Goal: Task Accomplishment & Management: Use online tool/utility

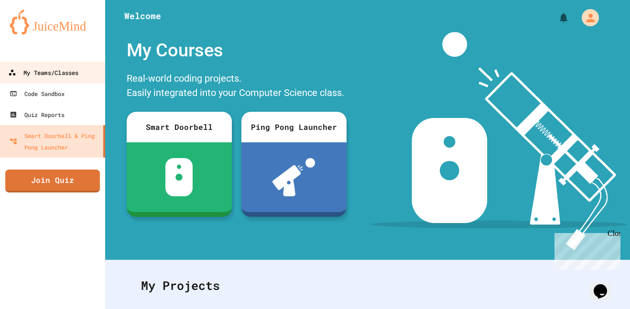
click at [73, 74] on div "My Teams/Classes" at bounding box center [43, 73] width 70 height 12
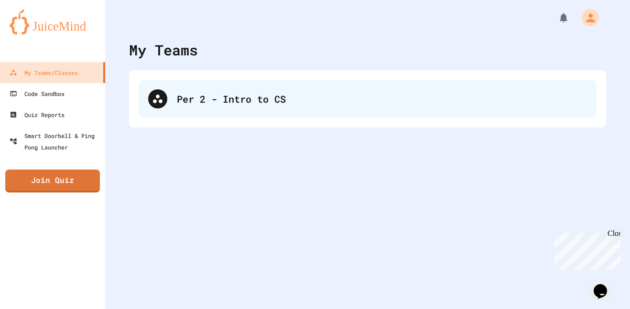
click at [260, 103] on div "Per 2 - Intro to CS" at bounding box center [382, 99] width 410 height 14
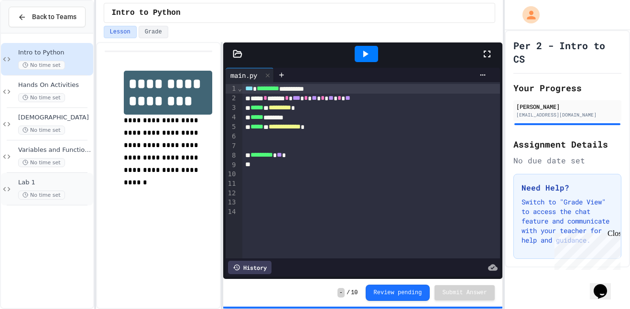
click at [76, 187] on div "Lab 1 No time set" at bounding box center [54, 189] width 73 height 21
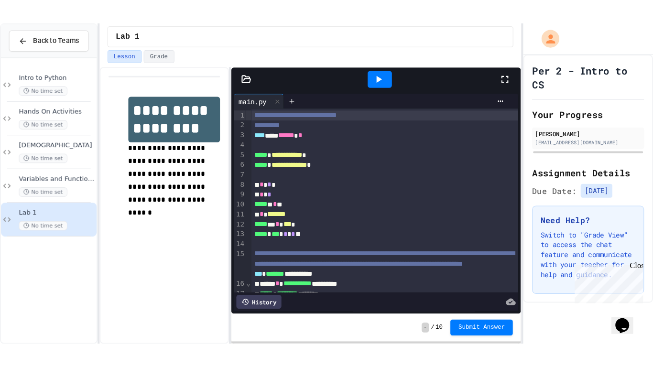
scroll to position [132, 0]
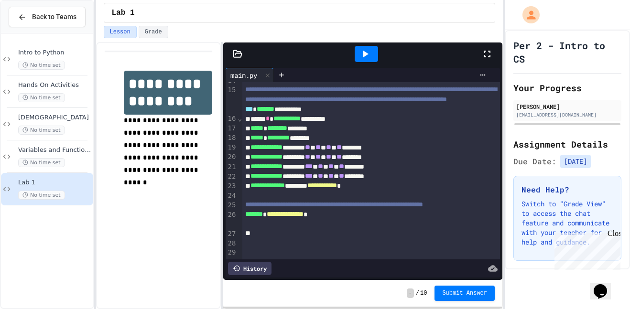
click at [348, 229] on div at bounding box center [371, 224] width 258 height 10
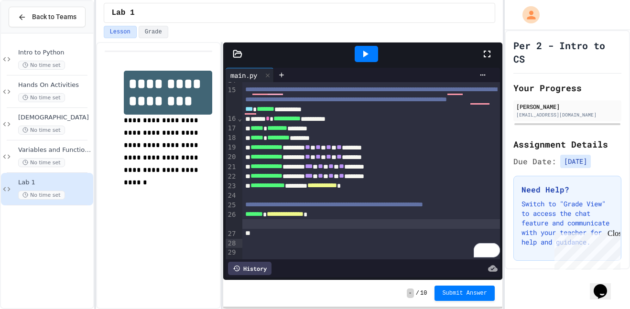
click at [488, 52] on icon at bounding box center [487, 53] width 11 height 11
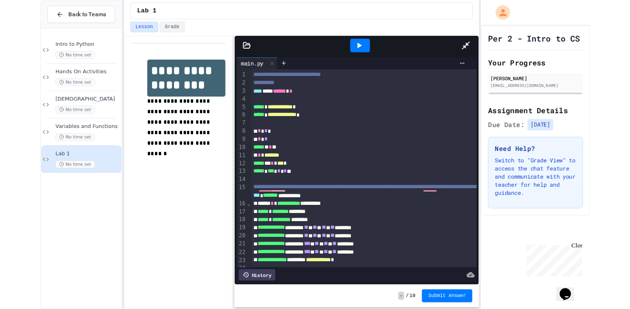
scroll to position [0, 0]
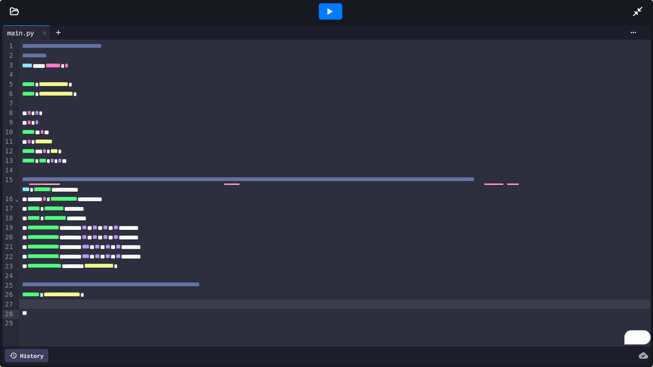
click at [21, 23] on div "**********" at bounding box center [326, 195] width 653 height 344
click at [8, 9] on div at bounding box center [14, 12] width 29 height 10
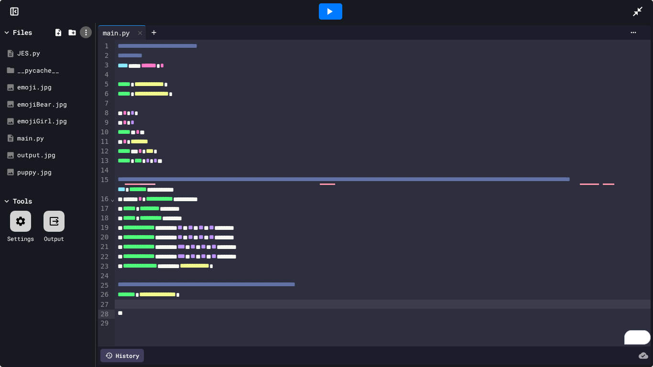
click at [88, 33] on icon at bounding box center [86, 32] width 9 height 9
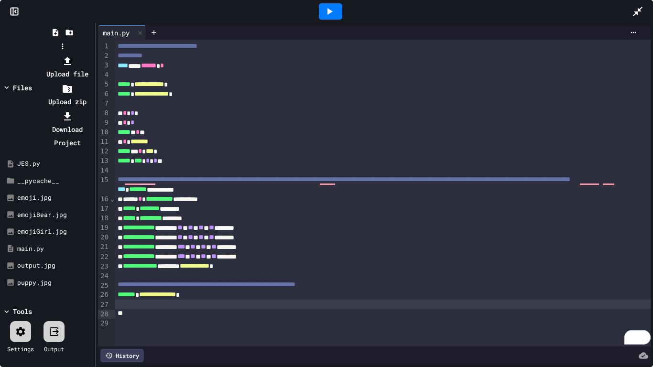
click at [93, 54] on li "Upload file" at bounding box center [67, 67] width 51 height 27
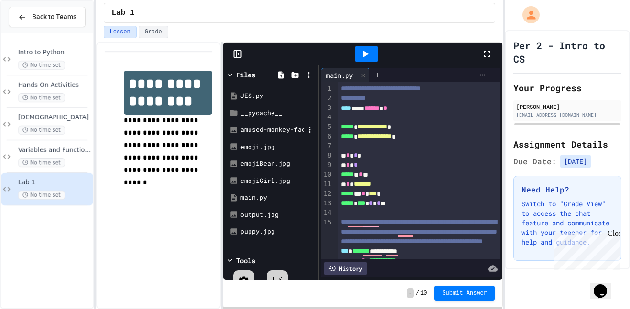
click at [276, 125] on div "amused-monkey-face-stockcake.jpg" at bounding box center [273, 130] width 64 height 10
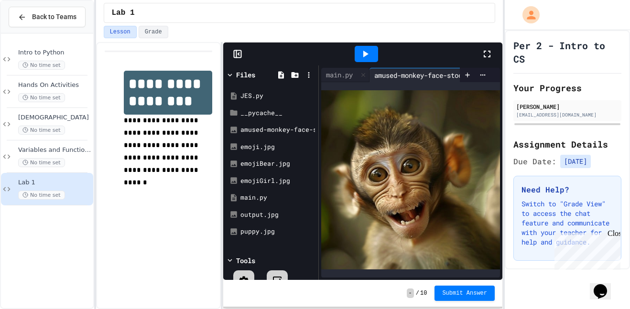
click at [488, 55] on icon at bounding box center [487, 53] width 11 height 11
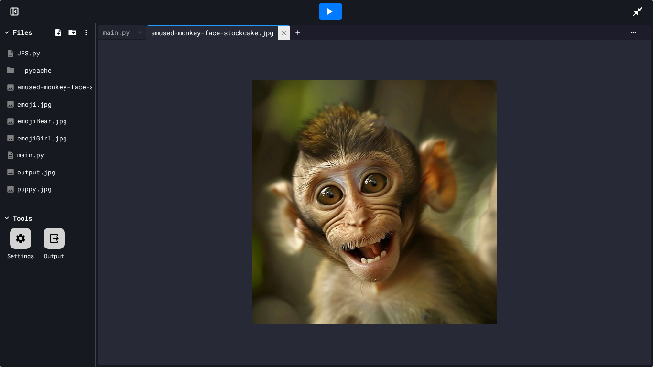
click at [287, 32] on icon at bounding box center [284, 33] width 7 height 7
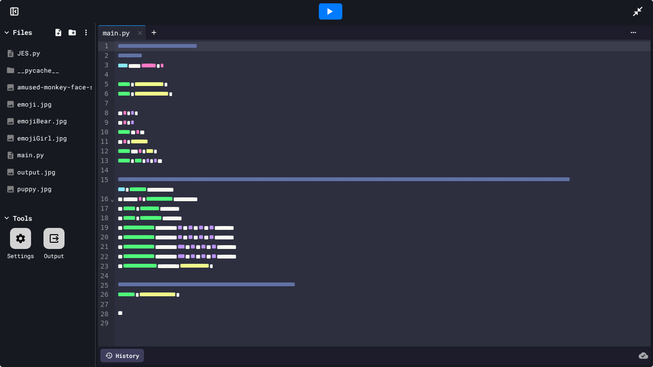
click at [630, 10] on icon at bounding box center [637, 11] width 11 height 11
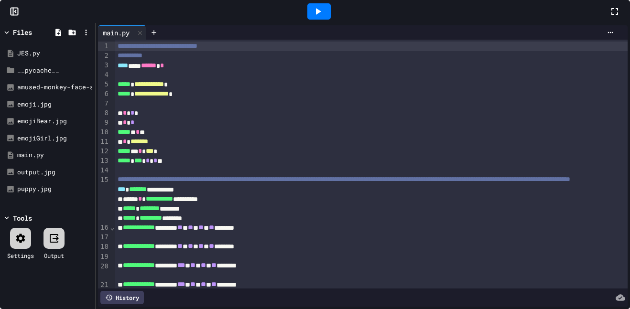
scroll to position [189, 0]
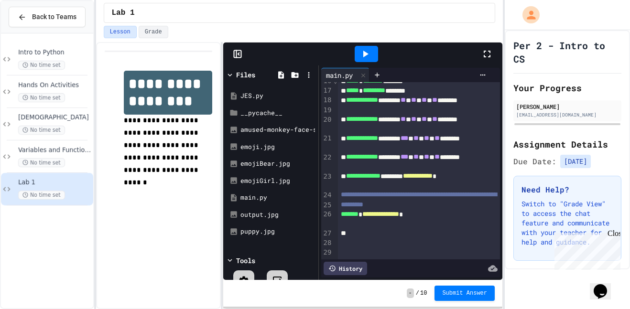
click at [378, 103] on span "**********" at bounding box center [362, 100] width 32 height 7
click at [273, 133] on div "amused-monkey-face-stockcake.jpg" at bounding box center [273, 130] width 64 height 10
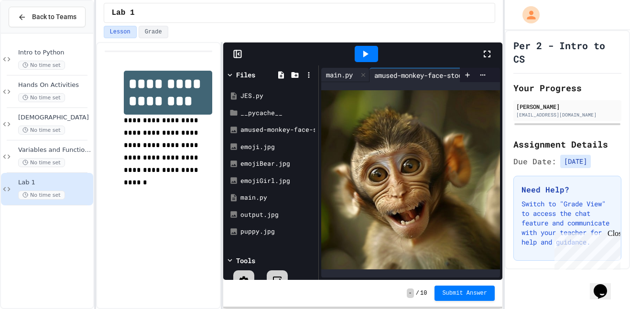
click at [337, 76] on div "main.py" at bounding box center [339, 75] width 36 height 10
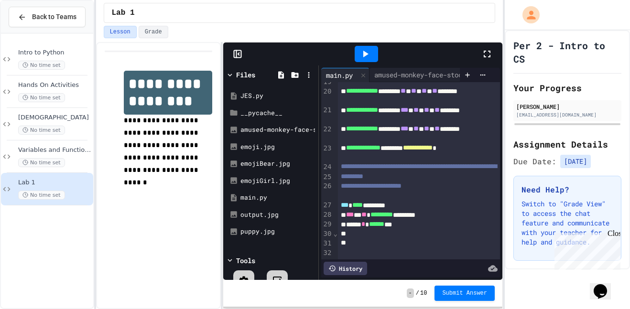
scroll to position [227, 0]
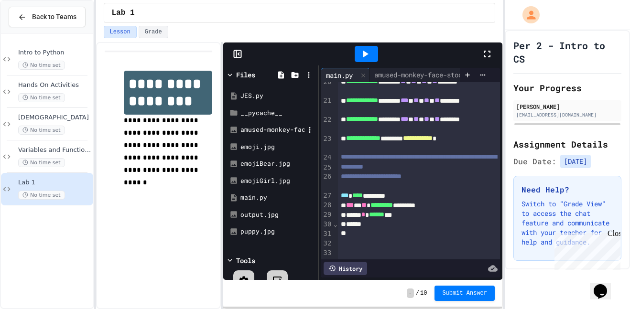
click at [265, 128] on div "amused-monkey-face-stockcake.jpg" at bounding box center [273, 130] width 64 height 10
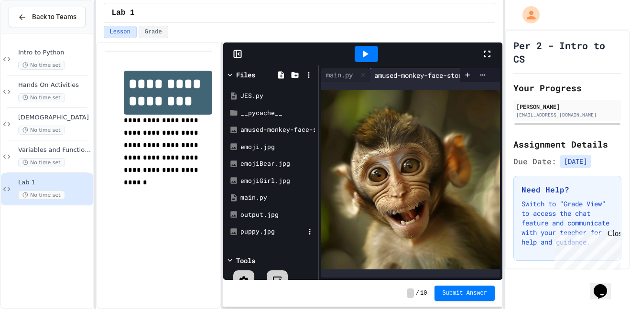
click at [299, 226] on div "puppy.jpg" at bounding box center [271, 231] width 90 height 17
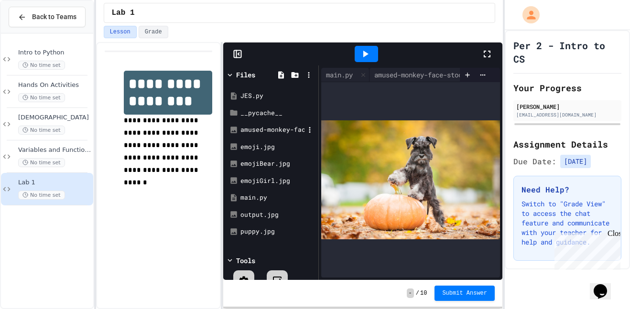
click at [263, 133] on div "amused-monkey-face-stockcake.jpg" at bounding box center [273, 130] width 64 height 10
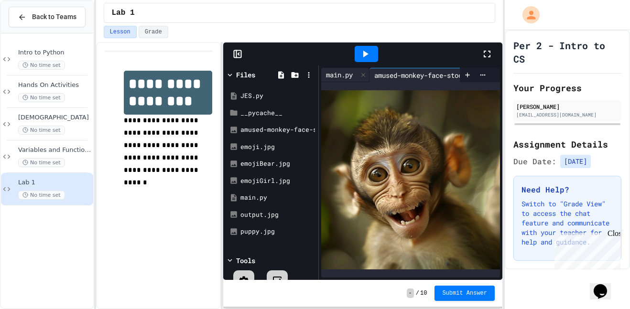
click at [339, 75] on div "main.py" at bounding box center [339, 75] width 36 height 10
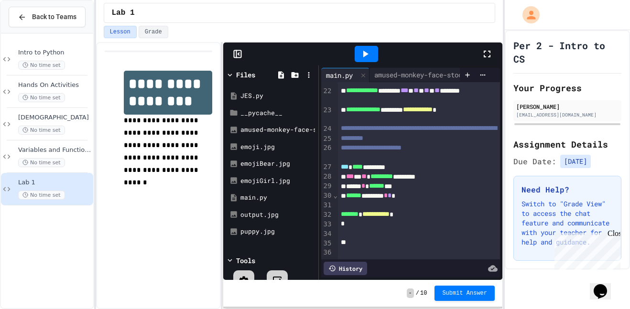
scroll to position [265, 0]
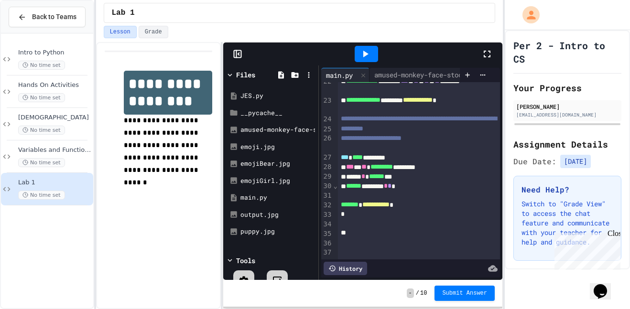
click at [365, 58] on icon at bounding box center [365, 53] width 11 height 11
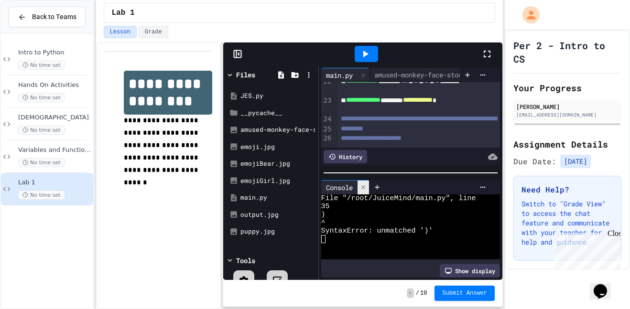
click at [366, 190] on icon at bounding box center [363, 187] width 7 height 7
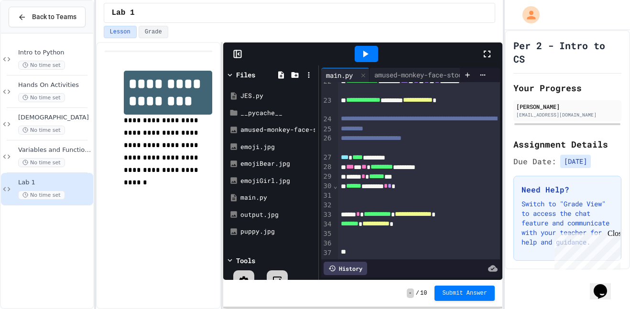
click at [367, 51] on icon at bounding box center [365, 53] width 11 height 11
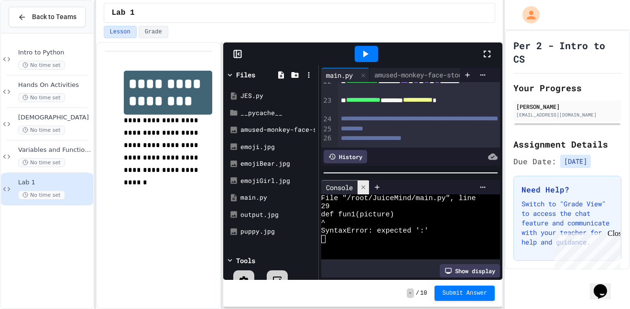
click at [363, 190] on icon at bounding box center [363, 187] width 7 height 7
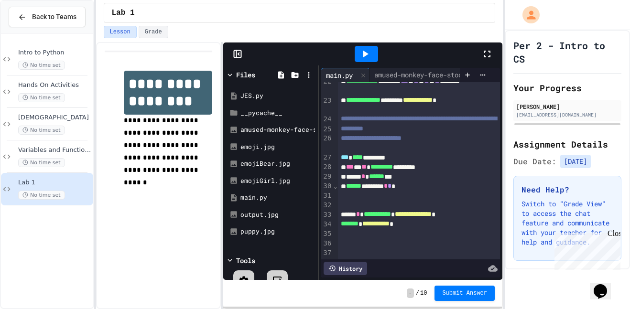
click at [373, 54] on div at bounding box center [366, 54] width 23 height 16
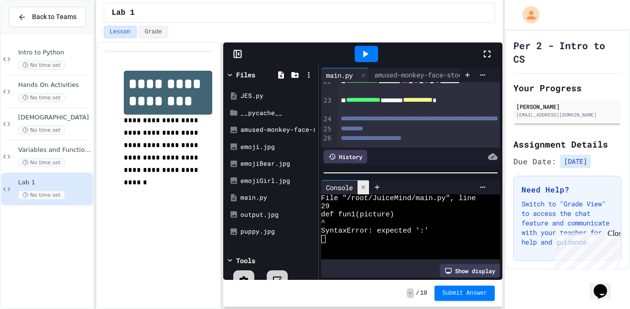
click at [367, 186] on icon at bounding box center [363, 187] width 7 height 7
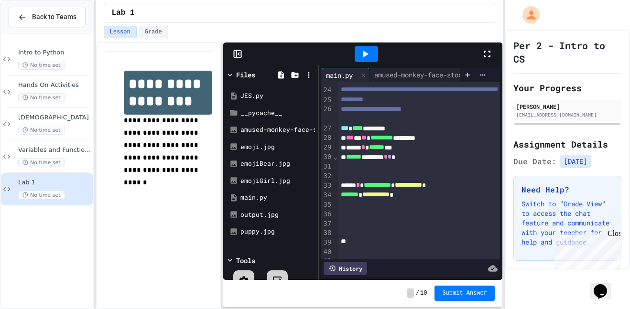
scroll to position [273, 0]
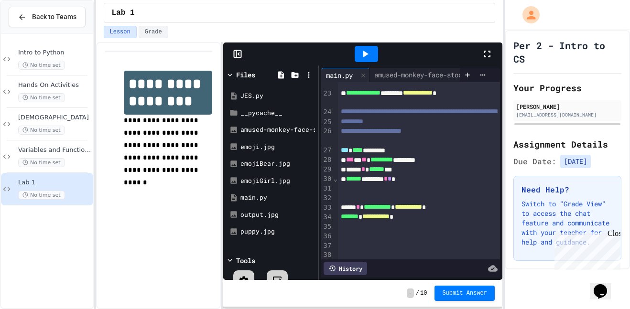
click at [369, 55] on icon at bounding box center [365, 53] width 11 height 11
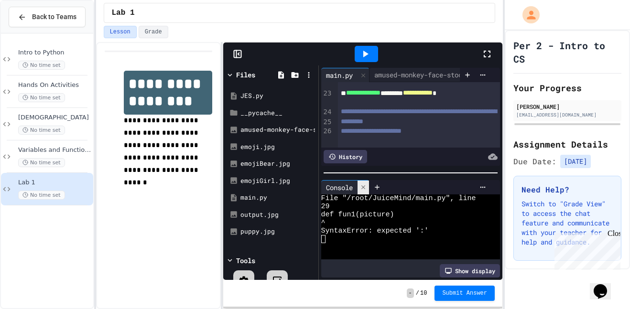
click at [363, 188] on icon at bounding box center [363, 188] width 4 height 4
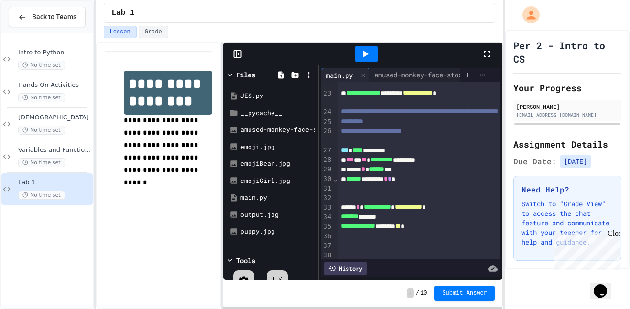
click at [365, 54] on icon at bounding box center [365, 54] width 5 height 7
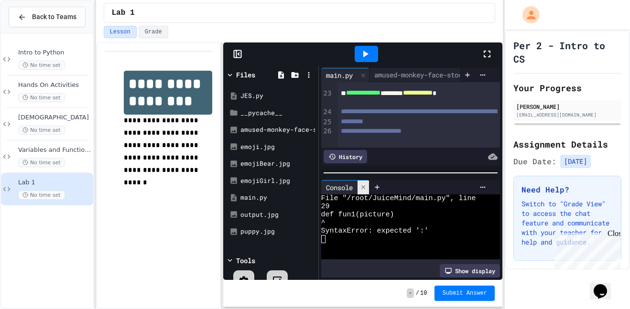
click at [363, 183] on div at bounding box center [363, 188] width 11 height 14
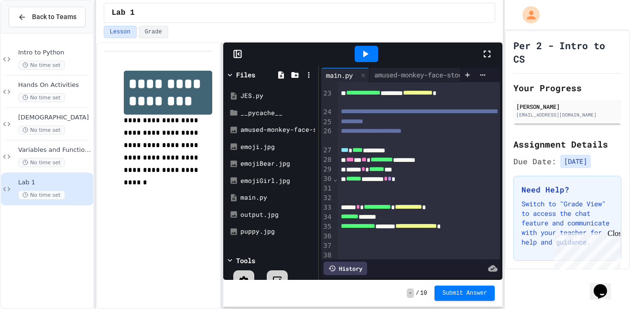
click at [370, 57] on icon at bounding box center [365, 53] width 11 height 11
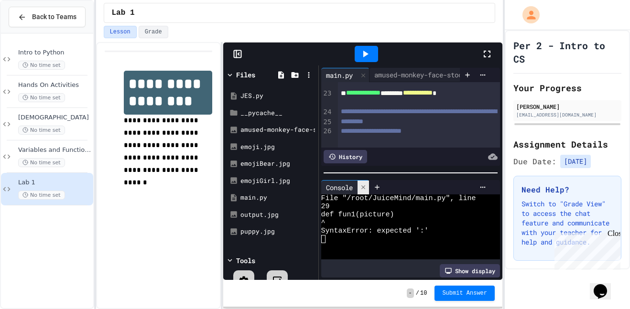
click at [362, 189] on icon at bounding box center [363, 187] width 7 height 7
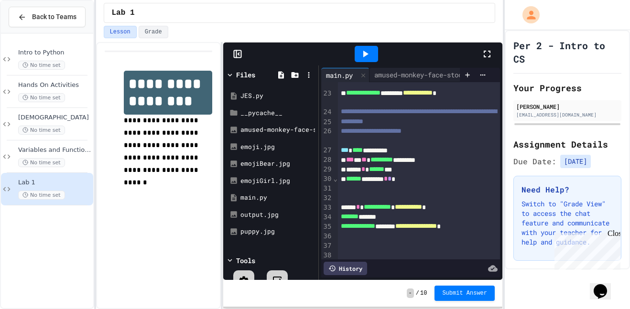
click at [369, 58] on icon at bounding box center [365, 53] width 11 height 11
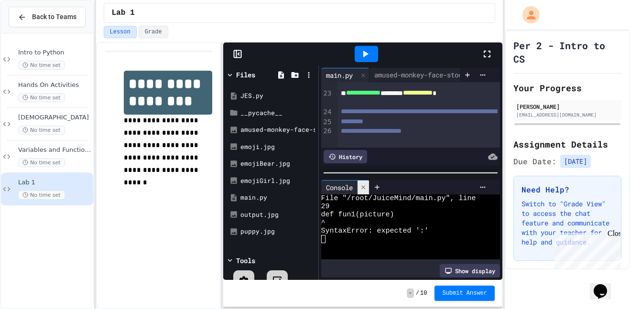
click at [367, 187] on icon at bounding box center [363, 187] width 7 height 7
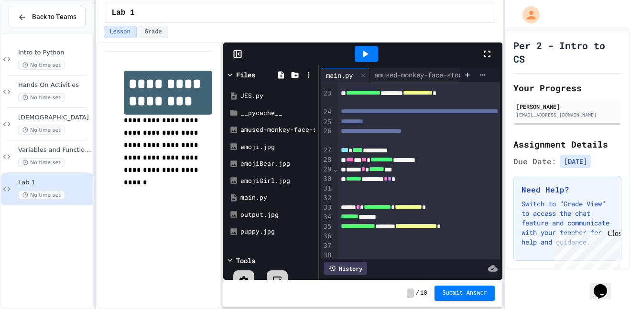
click at [362, 48] on icon at bounding box center [365, 53] width 11 height 11
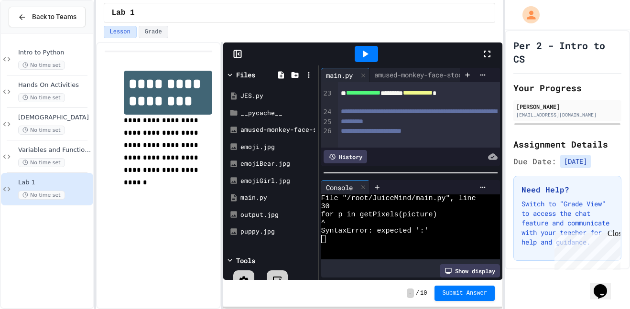
click at [357, 185] on div "Console" at bounding box center [339, 188] width 36 height 10
click at [360, 186] on div at bounding box center [363, 188] width 11 height 14
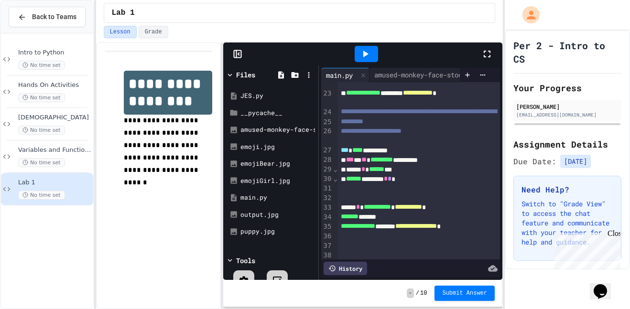
click at [374, 53] on div at bounding box center [366, 54] width 23 height 16
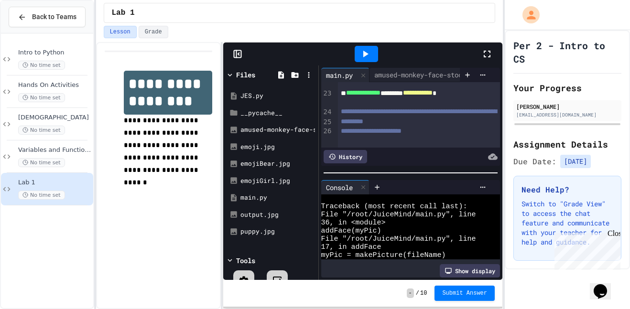
scroll to position [187, 0]
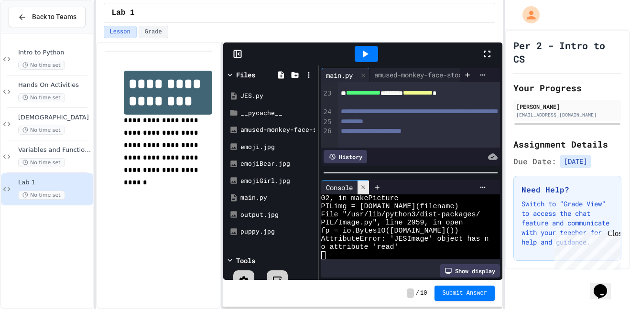
click at [360, 186] on div at bounding box center [363, 188] width 11 height 14
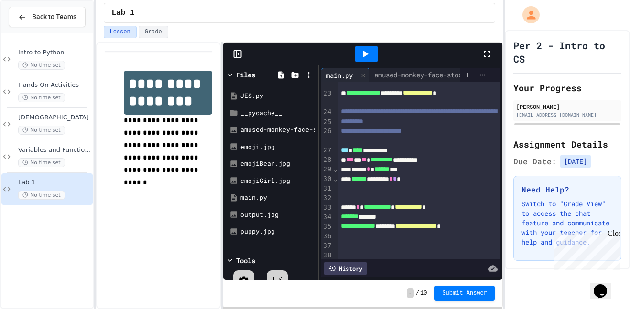
scroll to position [313, 0]
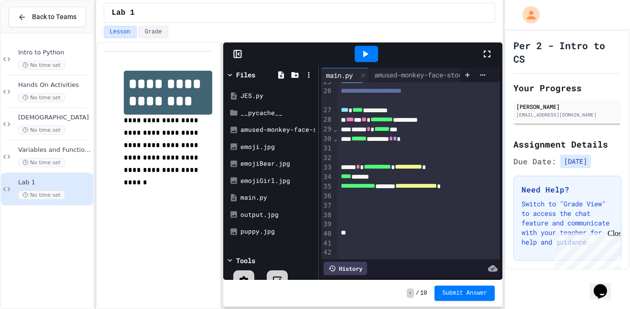
click at [363, 55] on icon at bounding box center [365, 53] width 11 height 11
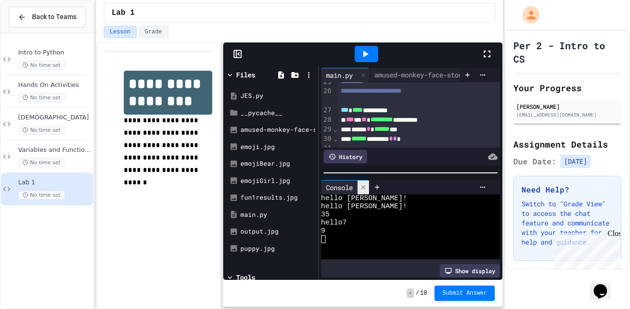
click at [361, 187] on icon at bounding box center [363, 187] width 7 height 7
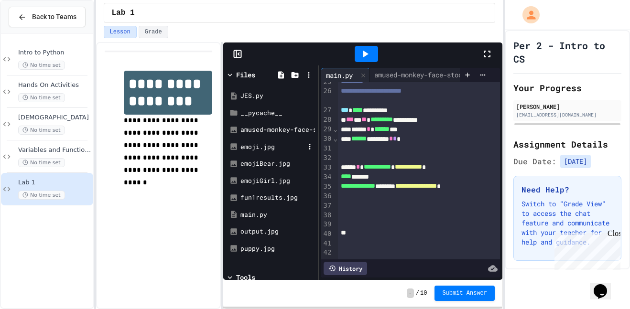
click at [262, 149] on div "emoji.jpg" at bounding box center [273, 148] width 64 height 10
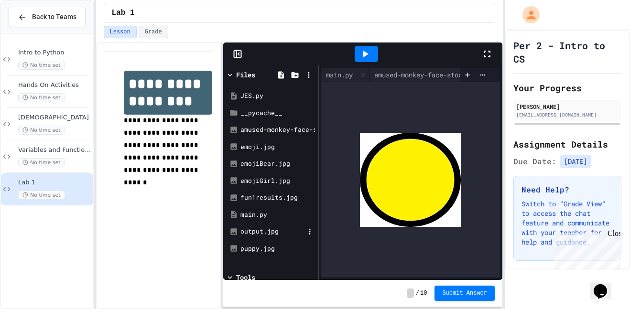
click at [269, 234] on div "output.jpg" at bounding box center [273, 232] width 64 height 10
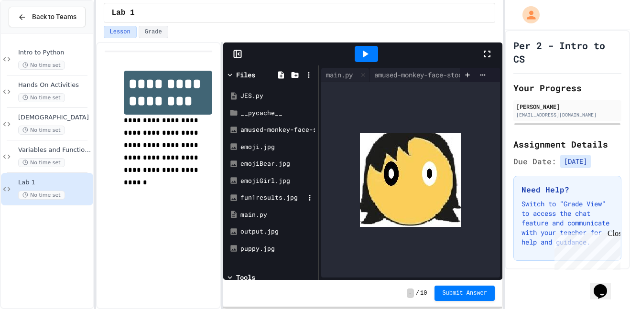
click at [276, 197] on div "fun1results.jpg" at bounding box center [273, 198] width 64 height 10
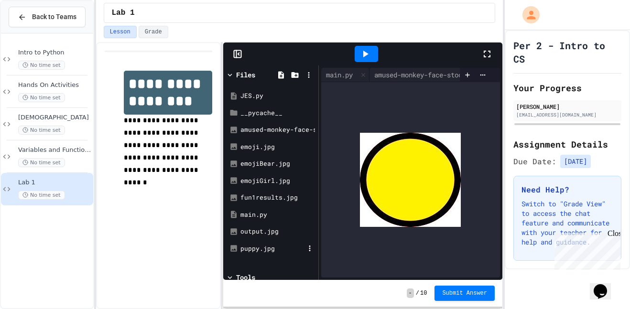
click at [285, 251] on div "puppy.jpg" at bounding box center [273, 249] width 64 height 10
click at [257, 248] on div "puppy.jpg" at bounding box center [273, 249] width 64 height 10
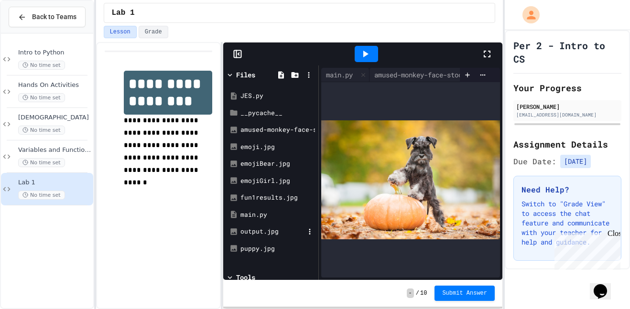
click at [284, 230] on div "output.jpg" at bounding box center [273, 232] width 64 height 10
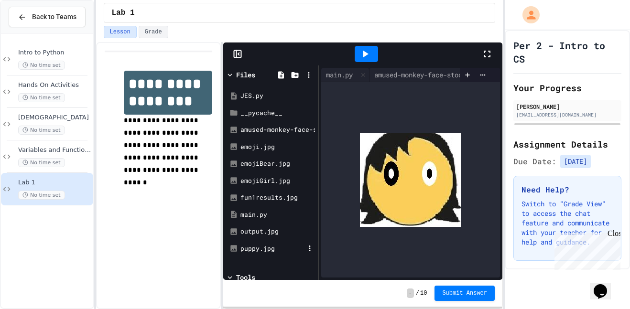
click at [260, 252] on div "puppy.jpg" at bounding box center [273, 249] width 64 height 10
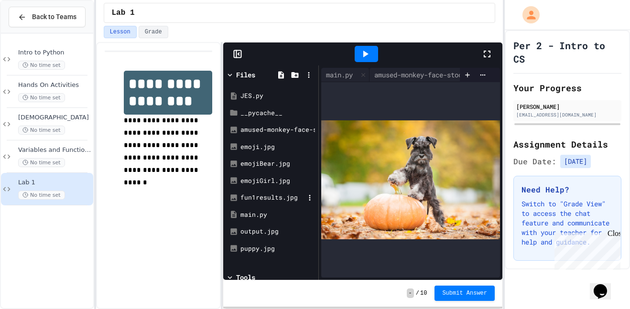
click at [266, 196] on div "fun1results.jpg" at bounding box center [273, 198] width 64 height 10
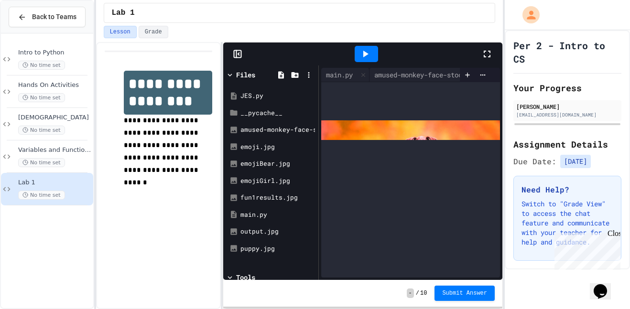
click at [368, 54] on icon at bounding box center [365, 54] width 5 height 7
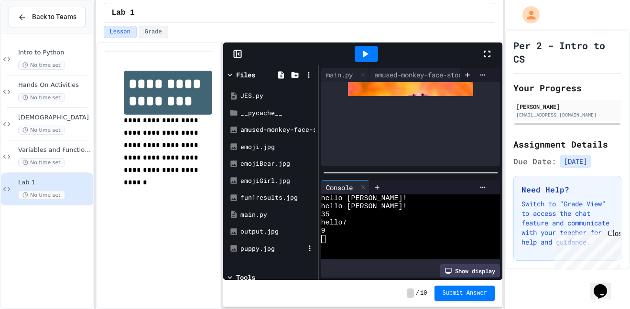
click at [251, 247] on div "puppy.jpg" at bounding box center [273, 249] width 64 height 10
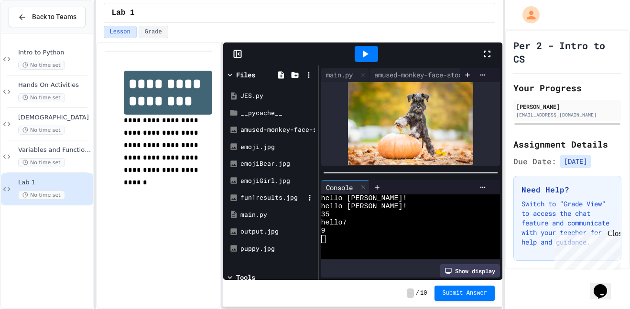
click at [254, 198] on div "fun1results.jpg" at bounding box center [273, 198] width 64 height 10
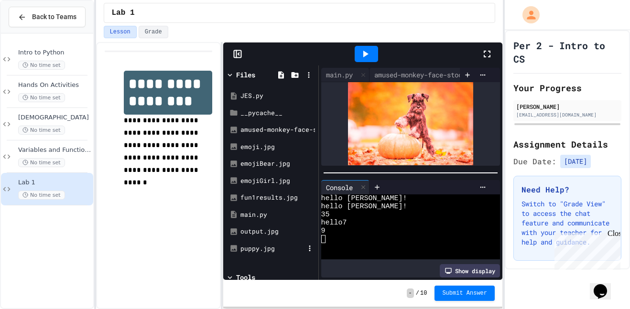
click at [274, 253] on div "puppy.jpg" at bounding box center [273, 249] width 64 height 10
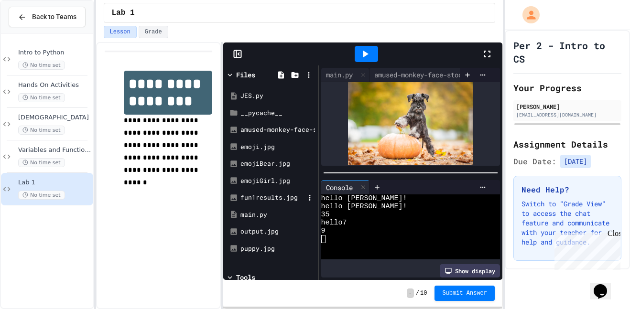
click at [251, 199] on div "fun1results.jpg" at bounding box center [273, 198] width 64 height 10
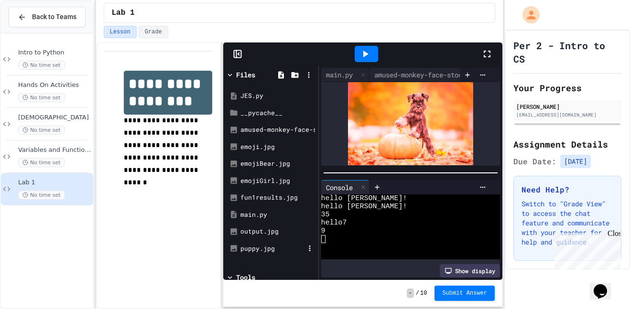
click at [265, 245] on div "puppy.jpg" at bounding box center [273, 249] width 64 height 10
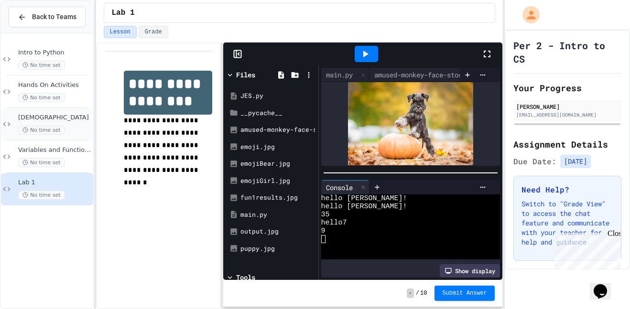
click at [66, 120] on span "[DEMOGRAPHIC_DATA]" at bounding box center [54, 118] width 73 height 8
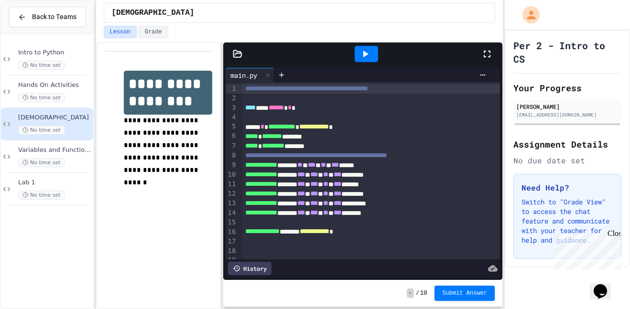
click at [473, 157] on div "**********" at bounding box center [371, 156] width 258 height 10
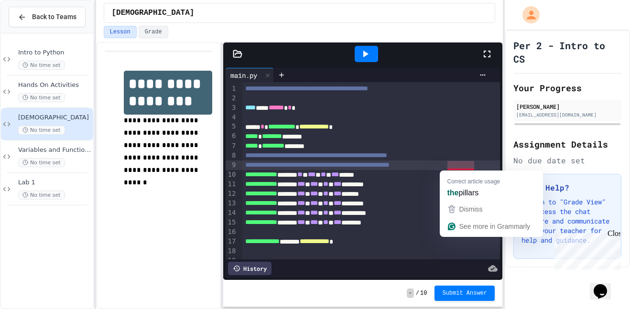
click at [390, 162] on span "**********" at bounding box center [317, 165] width 144 height 7
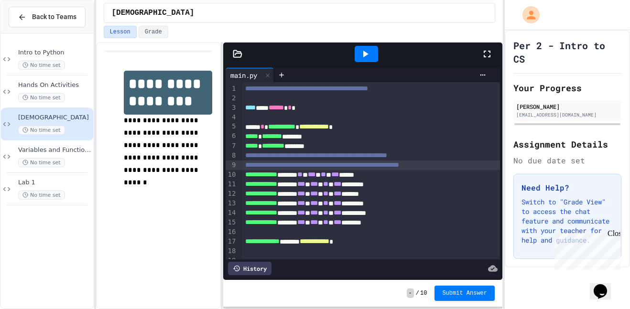
click at [493, 168] on div "**********" at bounding box center [371, 166] width 258 height 10
click at [190, 235] on div "**********" at bounding box center [158, 175] width 125 height 267
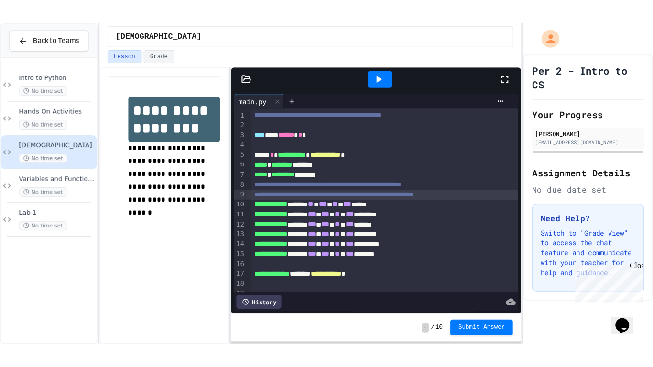
scroll to position [26, 0]
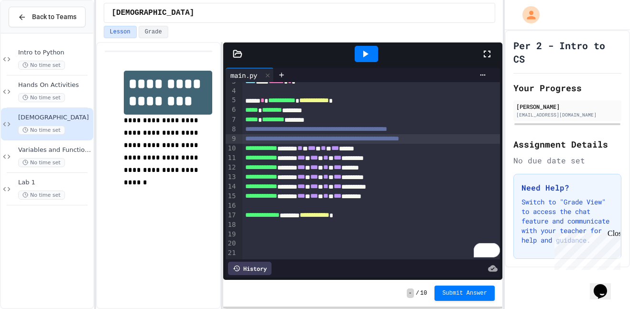
click at [455, 165] on div "**********" at bounding box center [371, 168] width 258 height 10
click at [442, 151] on div "**********" at bounding box center [371, 149] width 258 height 10
click at [363, 49] on icon at bounding box center [365, 53] width 11 height 11
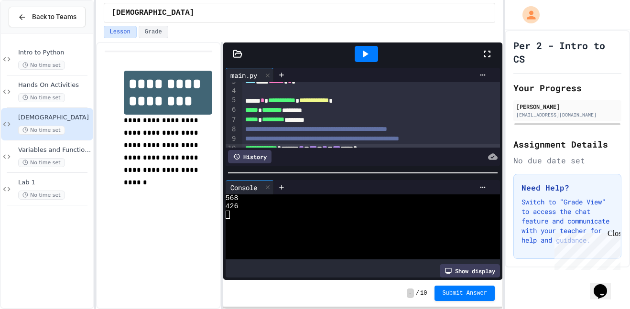
click at [485, 51] on icon at bounding box center [487, 54] width 7 height 7
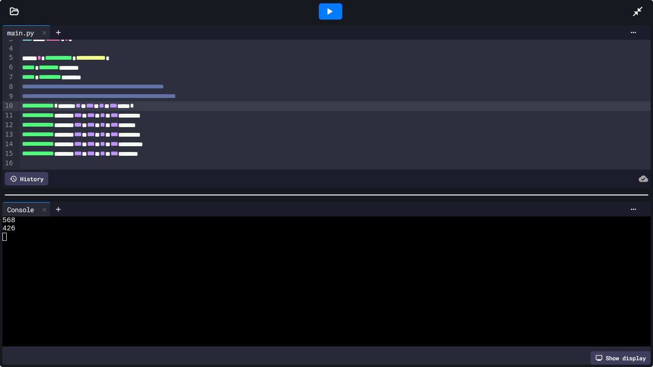
click at [13, 12] on icon at bounding box center [15, 12] width 10 height 10
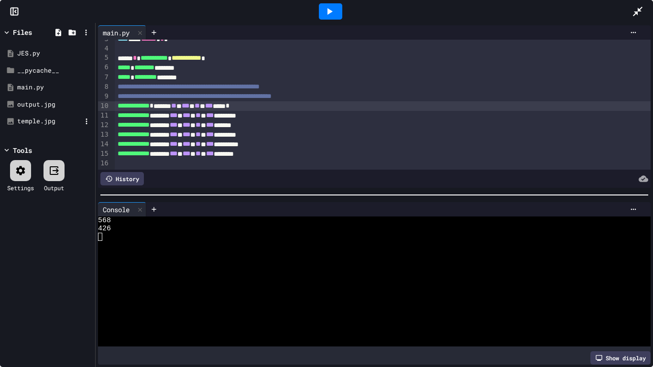
click at [57, 119] on div "temple.jpg" at bounding box center [49, 122] width 64 height 10
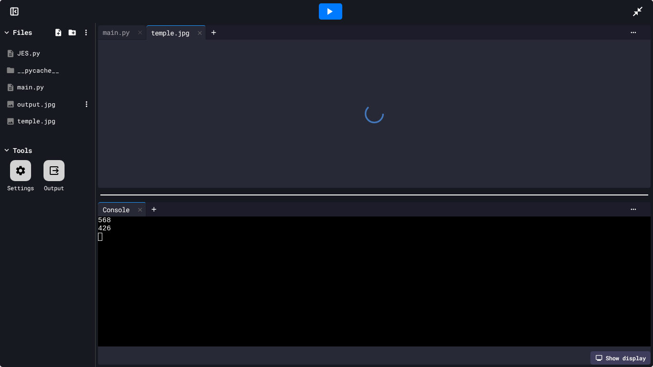
click at [57, 109] on div "output.jpg" at bounding box center [49, 105] width 64 height 10
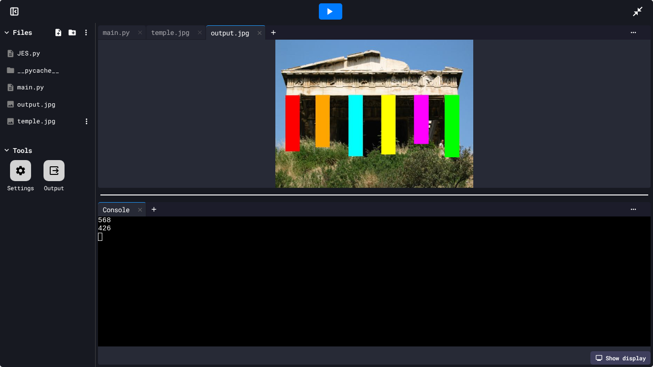
click at [67, 121] on div "temple.jpg" at bounding box center [49, 122] width 64 height 10
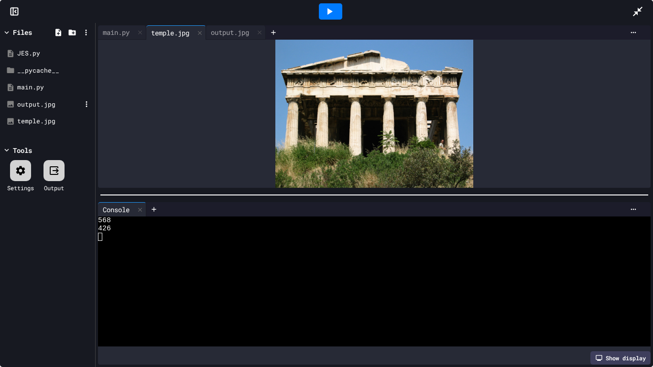
click at [53, 104] on div "output.jpg" at bounding box center [49, 105] width 64 height 10
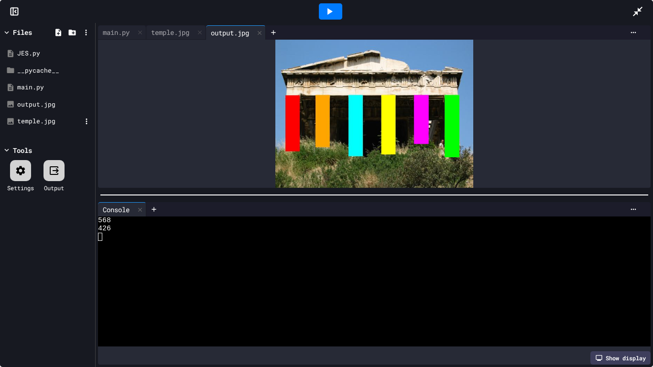
click at [42, 122] on div "temple.jpg" at bounding box center [49, 122] width 64 height 10
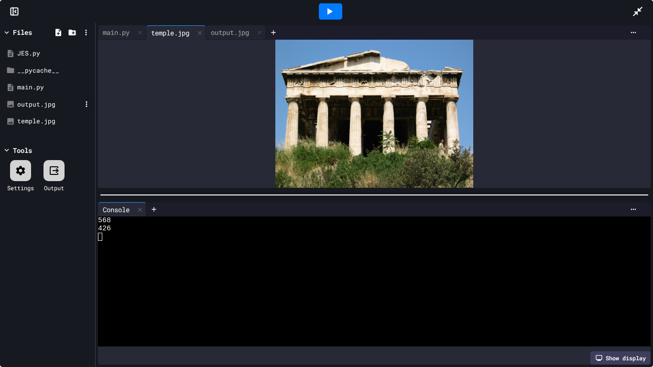
click at [42, 106] on div "output.jpg" at bounding box center [49, 105] width 64 height 10
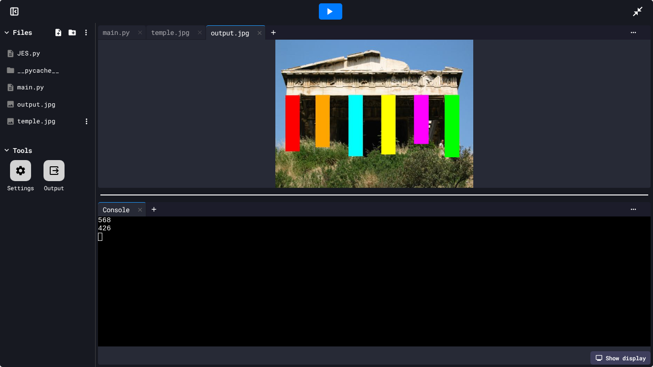
click at [42, 128] on div "temple.jpg" at bounding box center [47, 121] width 90 height 17
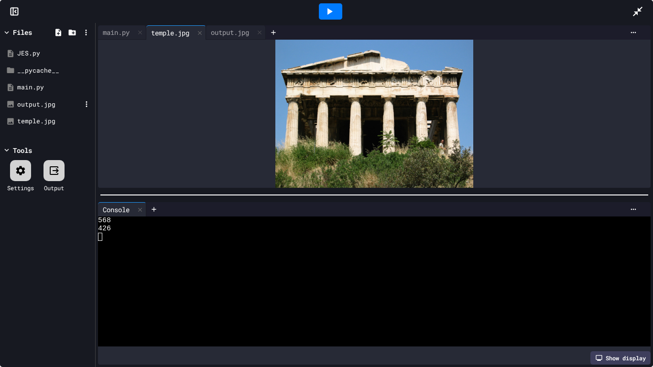
click at [34, 111] on div "output.jpg" at bounding box center [47, 104] width 90 height 17
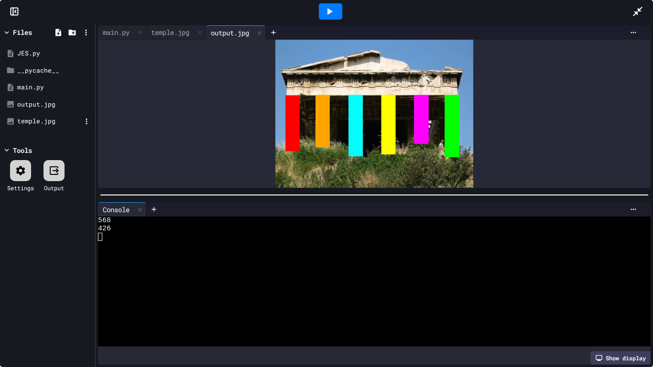
click at [33, 125] on div "temple.jpg" at bounding box center [49, 122] width 64 height 10
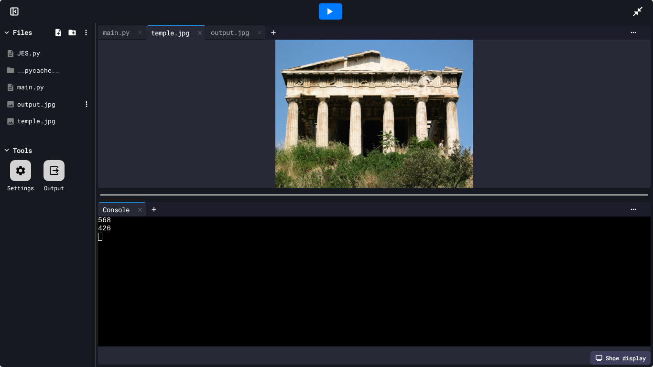
click at [26, 107] on div "output.jpg" at bounding box center [49, 105] width 64 height 10
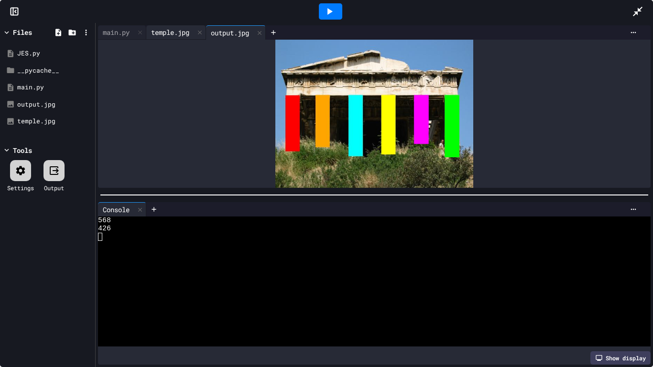
click at [186, 32] on div "temple.jpg" at bounding box center [170, 32] width 48 height 10
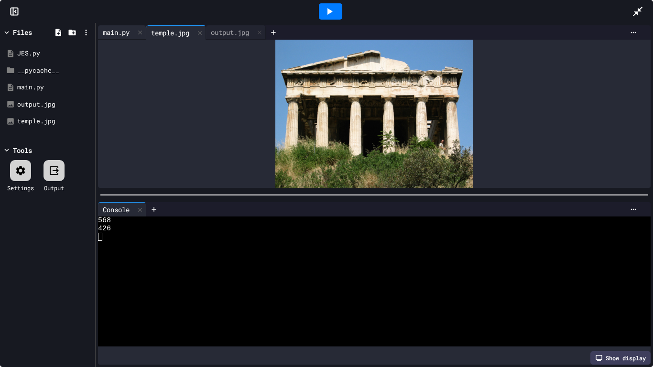
click at [115, 27] on div "main.py" at bounding box center [116, 32] width 36 height 10
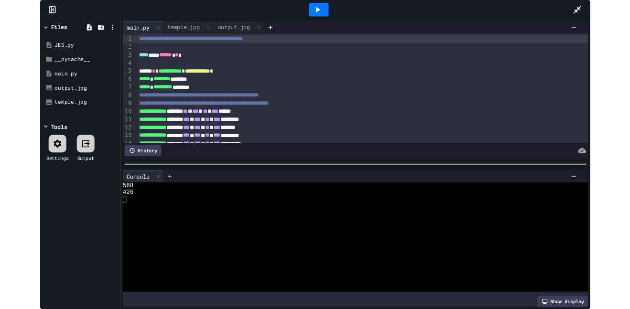
scroll to position [26, 0]
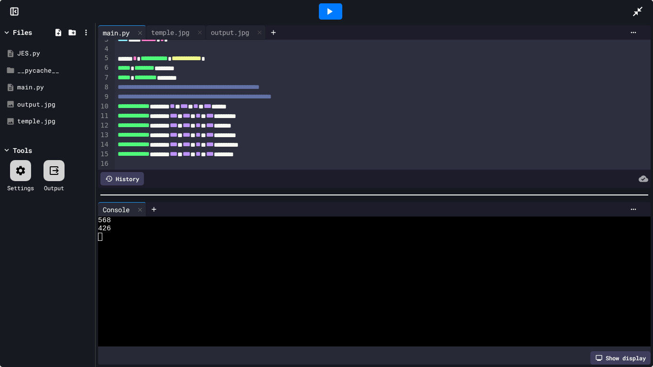
click at [630, 6] on icon at bounding box center [637, 11] width 11 height 11
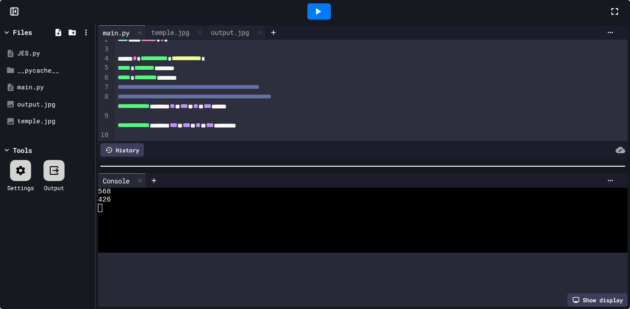
scroll to position [35, 0]
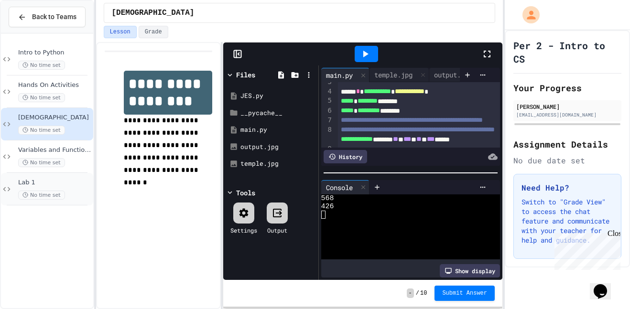
click at [66, 193] on div "No time set" at bounding box center [54, 195] width 73 height 9
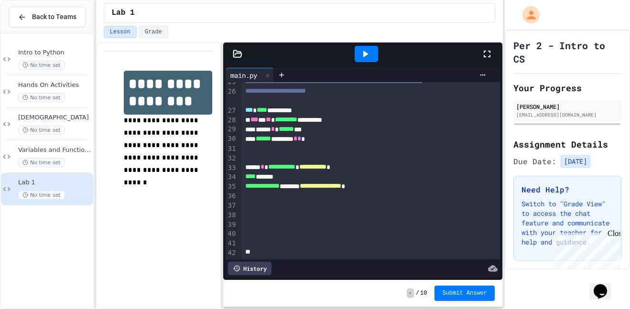
scroll to position [274, 0]
